Goal: Check status

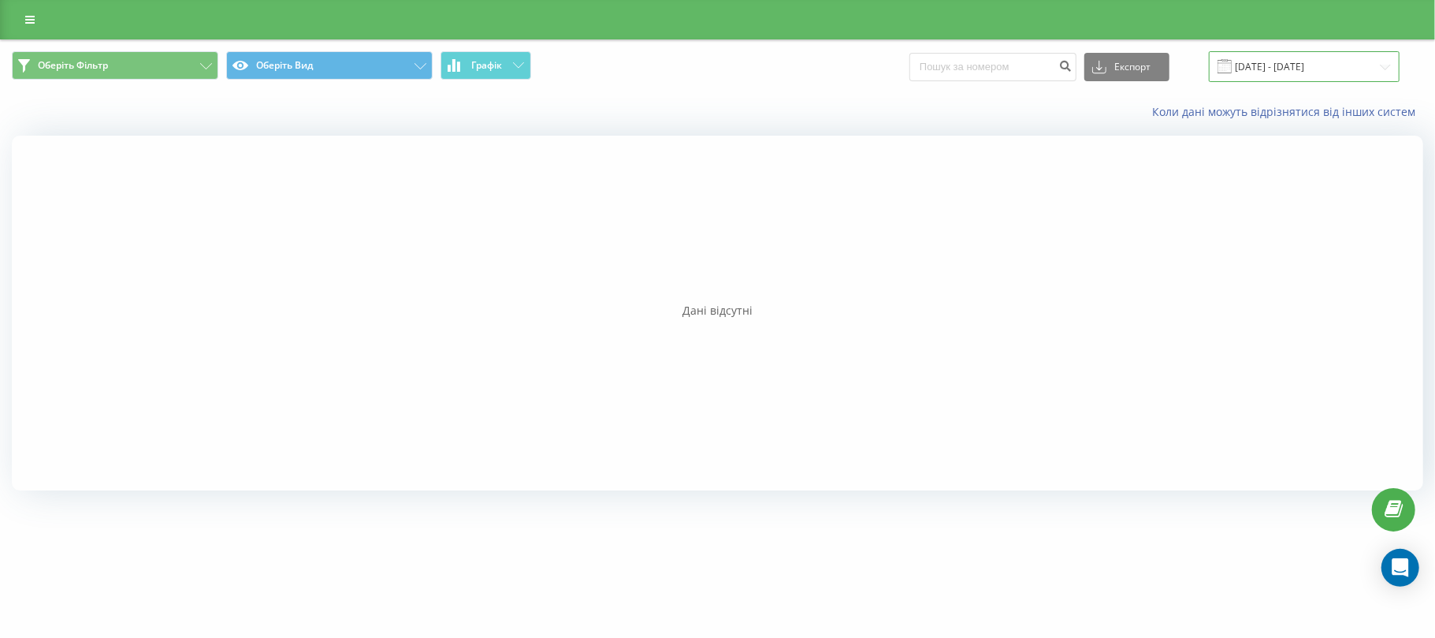
click at [1275, 77] on input "[DATE] - [DATE]" at bounding box center [1304, 66] width 191 height 31
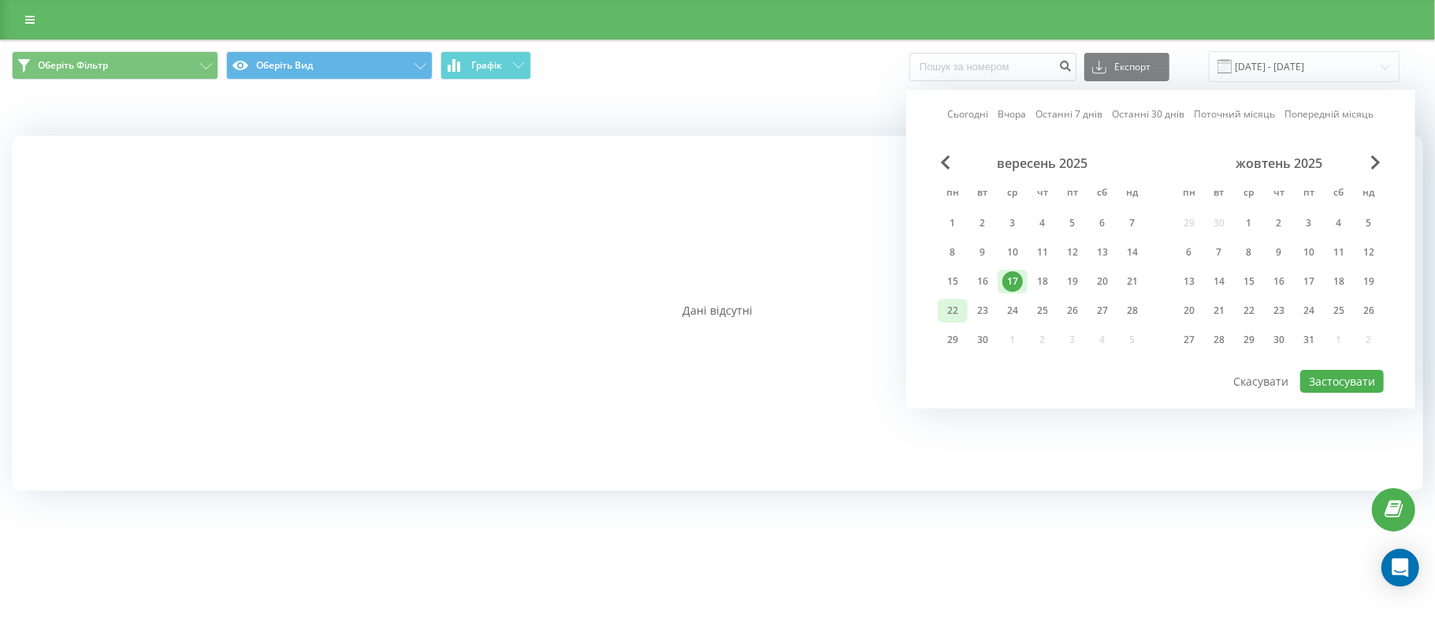
click at [944, 303] on div "22" at bounding box center [952, 310] width 20 height 20
click at [1322, 368] on div at bounding box center [1161, 369] width 446 height 2
click at [1322, 370] on button "Застосувати" at bounding box center [1342, 381] width 84 height 23
type input "[DATE] - [DATE]"
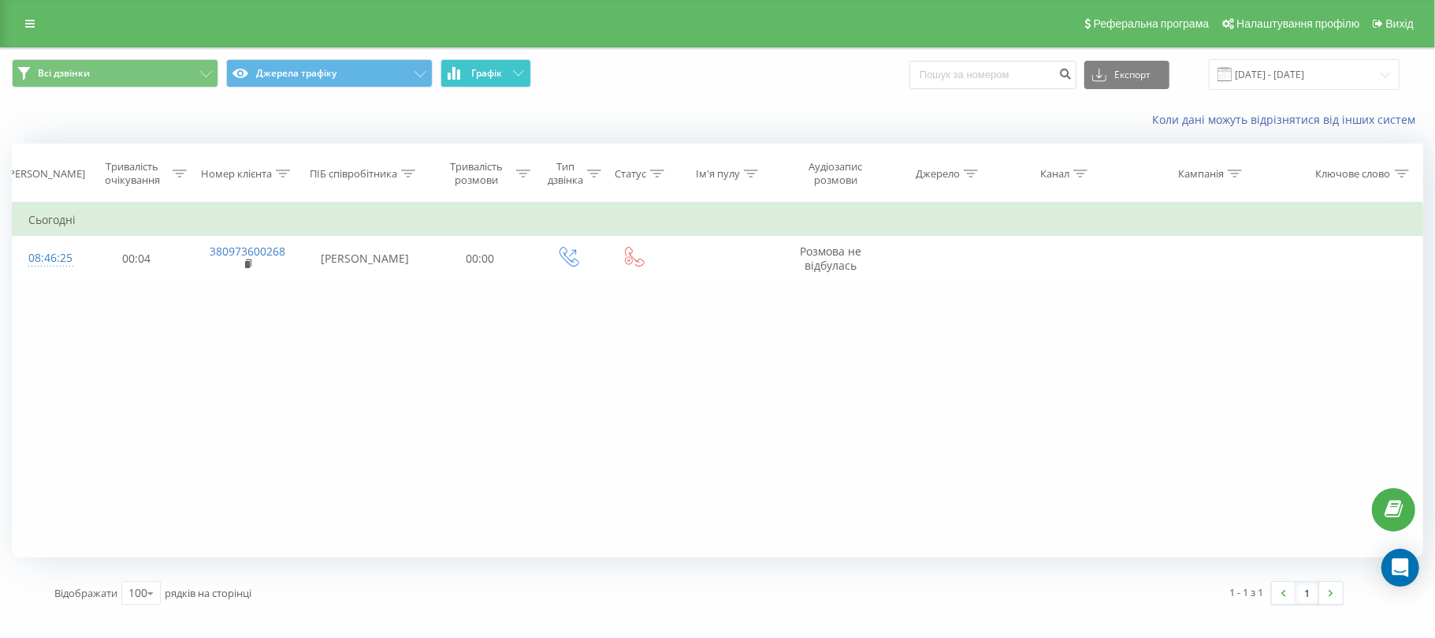
click at [463, 68] on button "Графік" at bounding box center [486, 73] width 91 height 28
